Goal: Task Accomplishment & Management: Complete application form

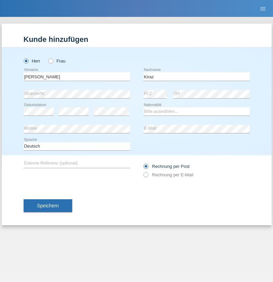
type input "Kiraz"
select select "TR"
select select "C"
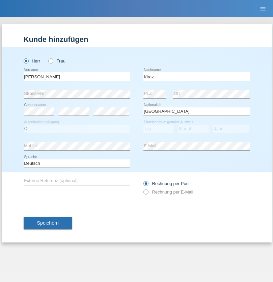
select select "15"
select select "05"
select select "1993"
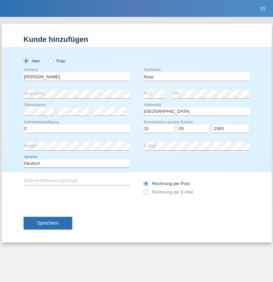
select select "en"
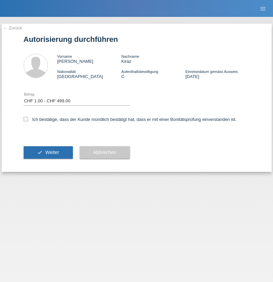
select select "1"
checkbox input "true"
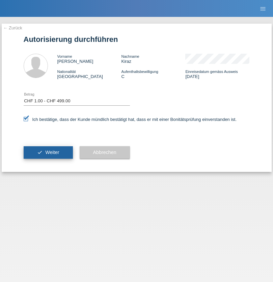
click at [48, 152] on span "Weiter" at bounding box center [52, 152] width 14 height 5
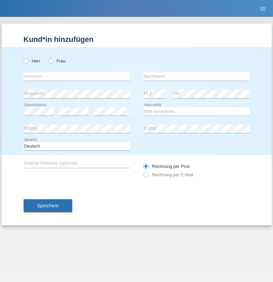
radio input "true"
click at [77, 76] on input "text" at bounding box center [77, 76] width 106 height 8
type input "[PERSON_NAME]"
click at [197, 76] on input "text" at bounding box center [197, 76] width 106 height 8
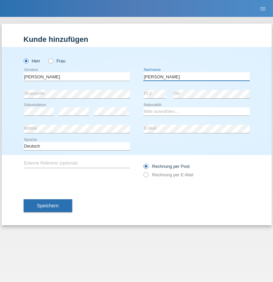
type input "[PERSON_NAME]"
select select "CH"
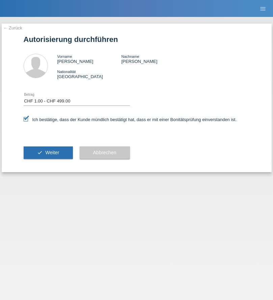
select select "1"
click at [48, 152] on span "Weiter" at bounding box center [52, 152] width 14 height 5
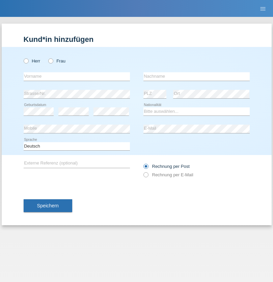
radio input "true"
click at [77, 76] on input "text" at bounding box center [77, 76] width 106 height 8
type input "kelmendi"
click at [197, 76] on input "text" at bounding box center [197, 76] width 106 height 8
type input "Edona"
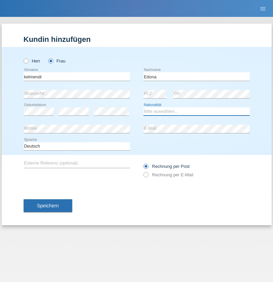
select select "XK"
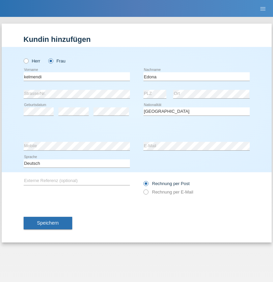
select select "C"
select select "23"
select select "09"
select select "2021"
